Goal: Navigation & Orientation: Find specific page/section

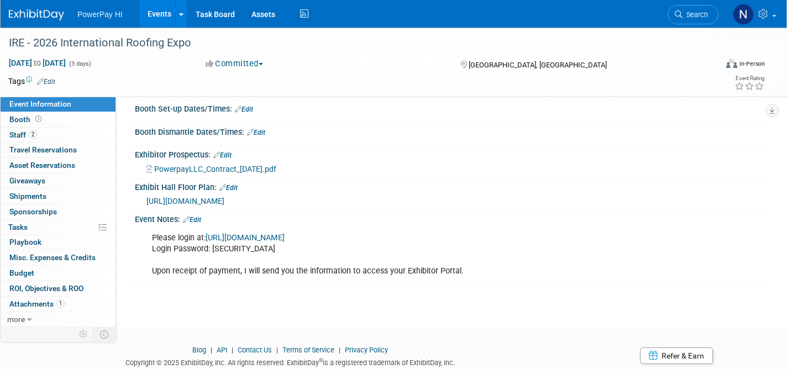
scroll to position [213, 0]
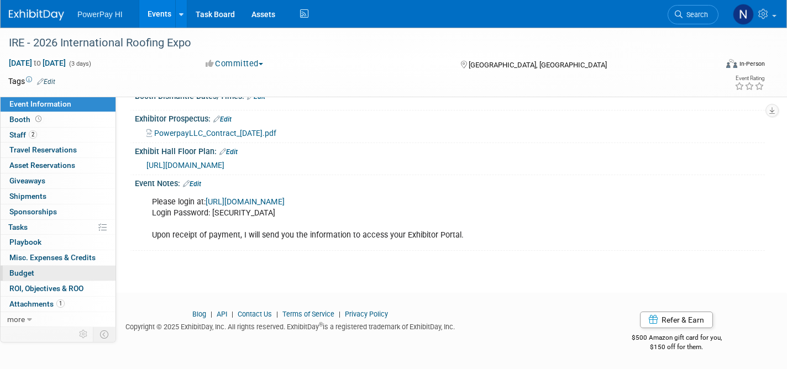
click at [20, 275] on span "Budget" at bounding box center [21, 273] width 25 height 9
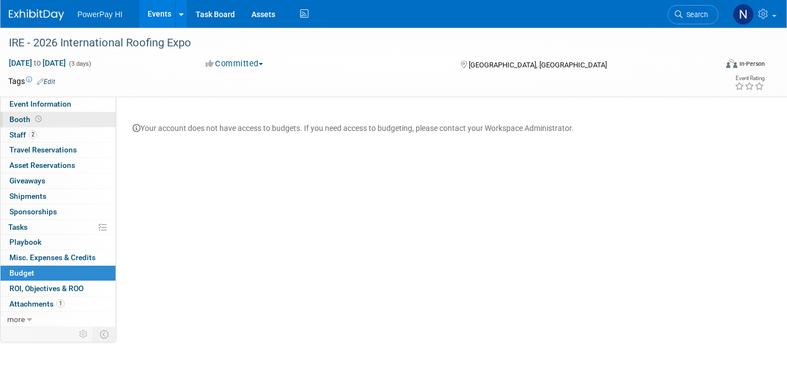
click at [46, 118] on link "Booth" at bounding box center [58, 119] width 115 height 15
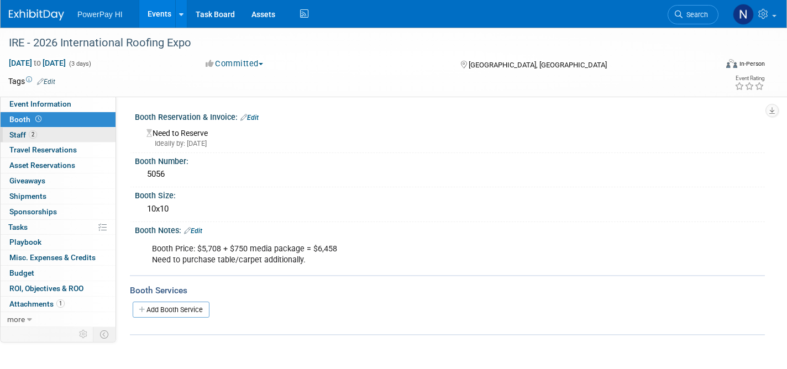
click at [61, 135] on link "2 Staff 2" at bounding box center [58, 135] width 115 height 15
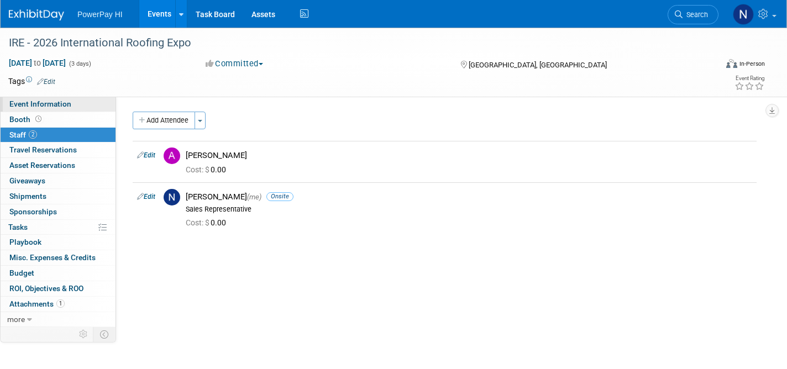
click at [42, 101] on span "Event Information" at bounding box center [40, 104] width 62 height 9
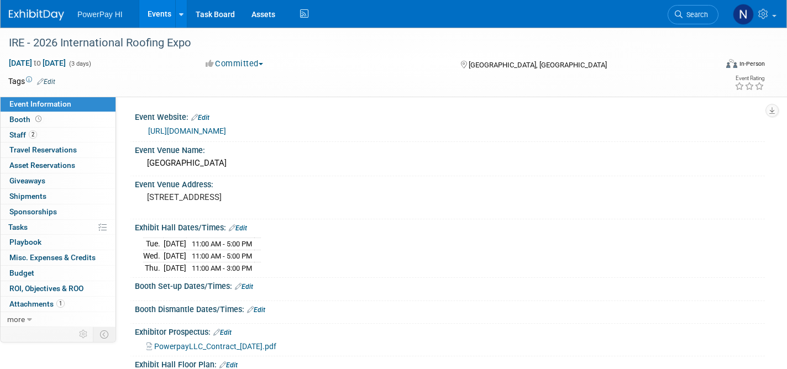
click at [102, 14] on span "PowerPay HI" at bounding box center [99, 14] width 45 height 9
click at [160, 13] on link "Events" at bounding box center [159, 14] width 40 height 28
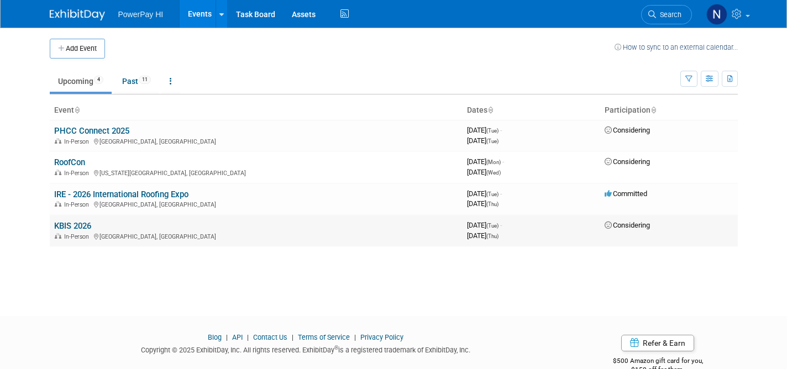
scroll to position [24, 0]
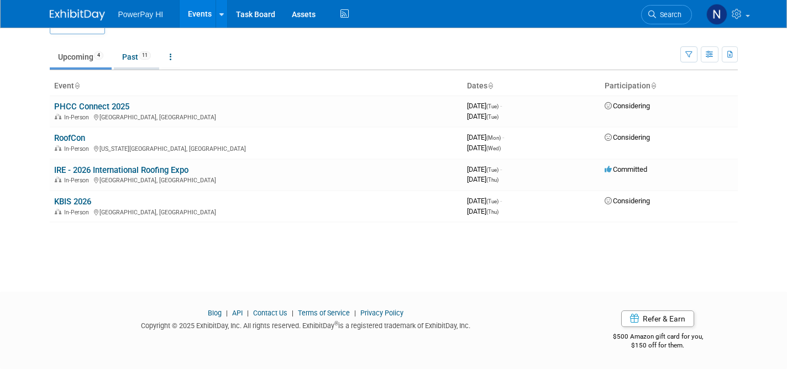
click at [132, 59] on link "Past 11" at bounding box center [136, 56] width 45 height 21
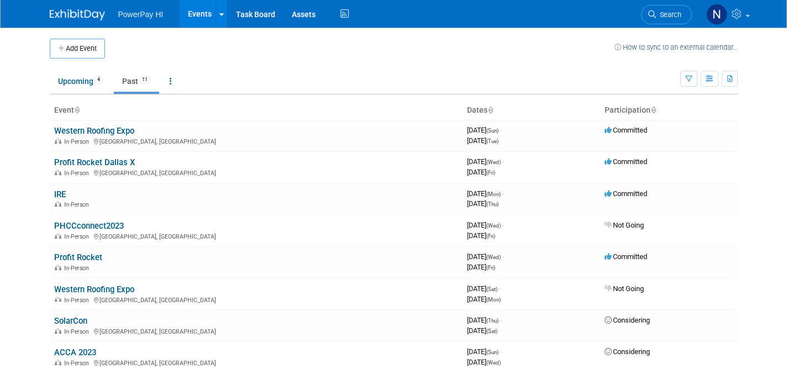
click at [135, 15] on span "PowerPay HI" at bounding box center [140, 14] width 45 height 9
click at [262, 11] on link "Task Board" at bounding box center [256, 14] width 56 height 28
click at [82, 83] on link "Upcoming 4" at bounding box center [81, 81] width 62 height 21
